Goal: Navigation & Orientation: Find specific page/section

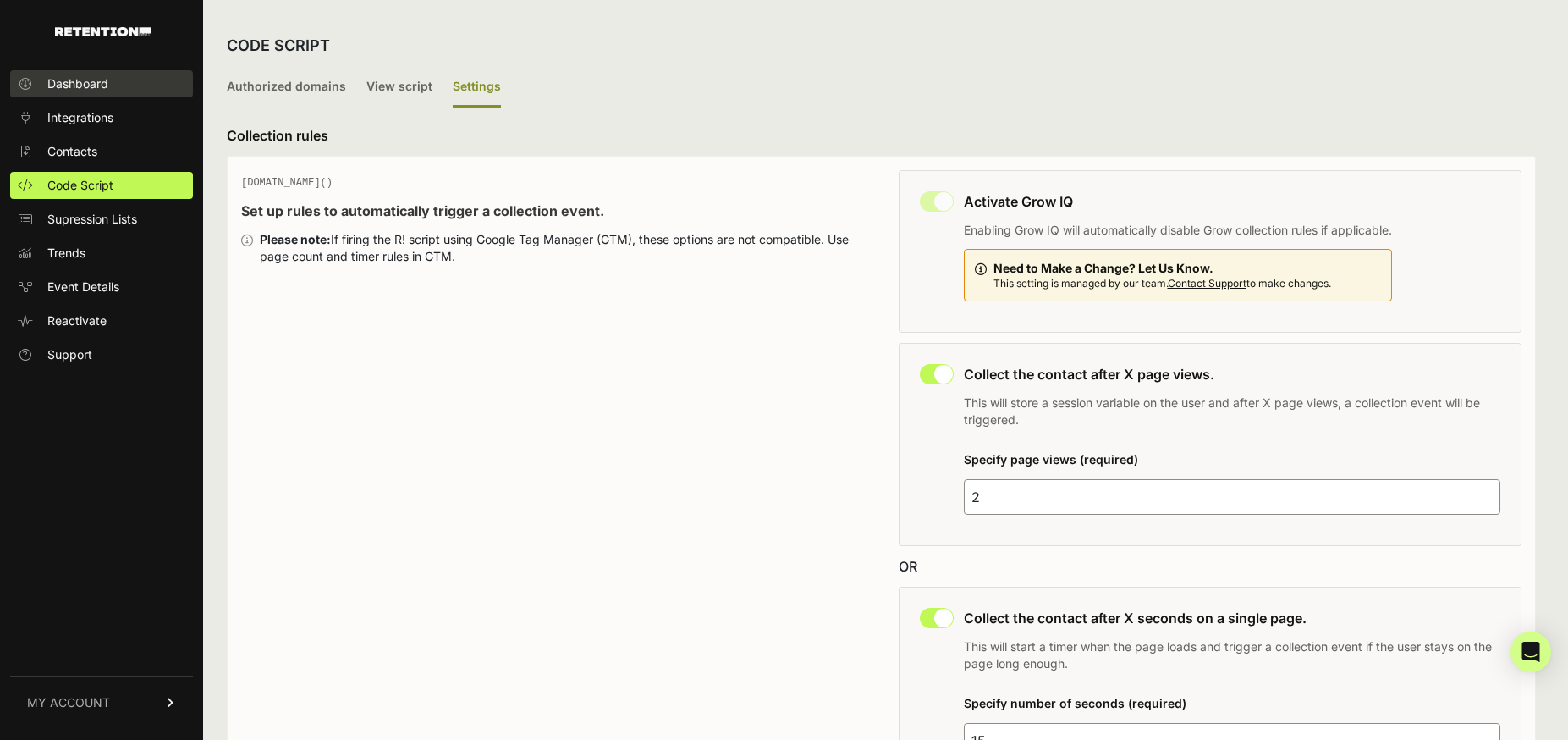
click at [104, 90] on span "Dashboard" at bounding box center [78, 84] width 61 height 17
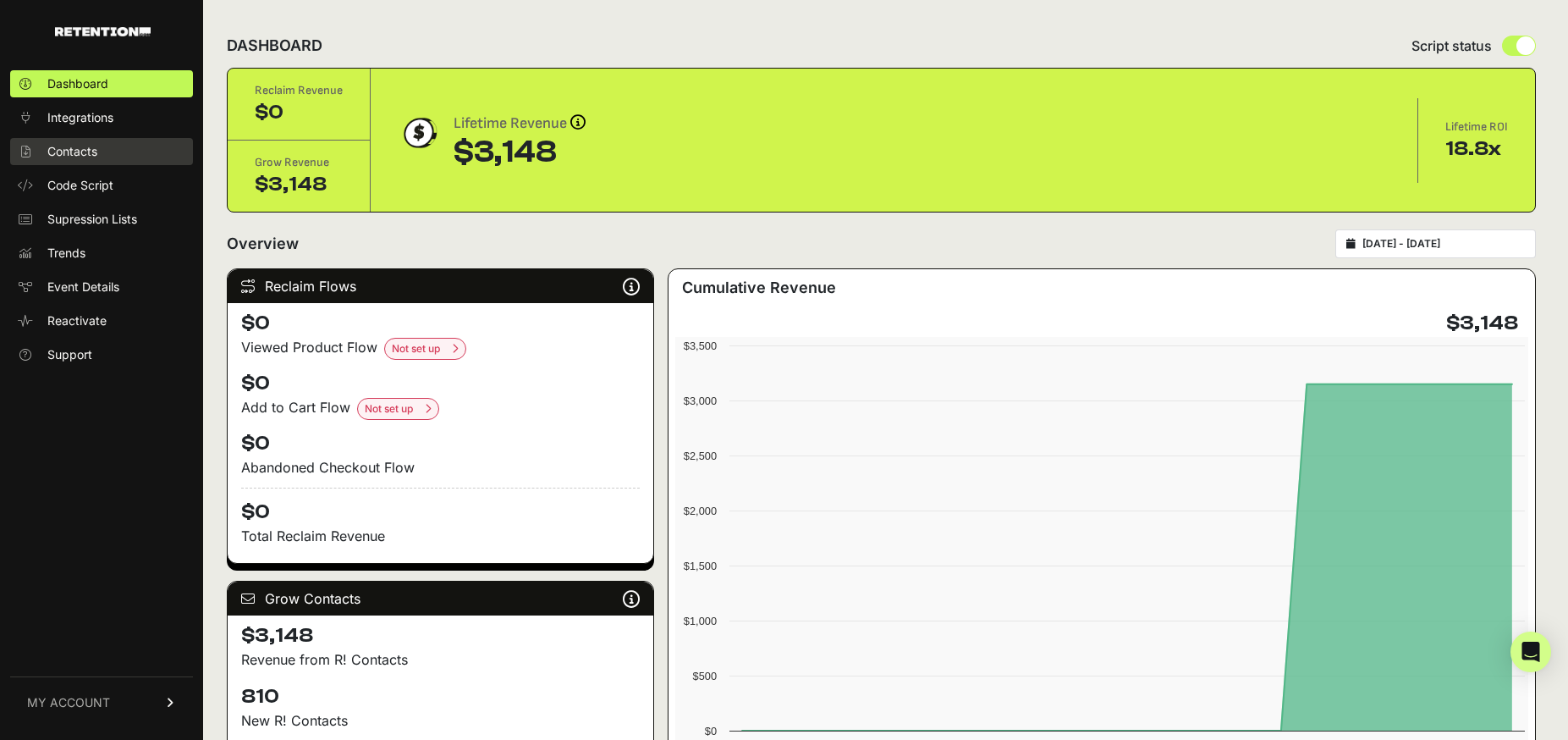
click at [83, 149] on span "Contacts" at bounding box center [72, 151] width 50 height 17
